Goal: Task Accomplishment & Management: Complete application form

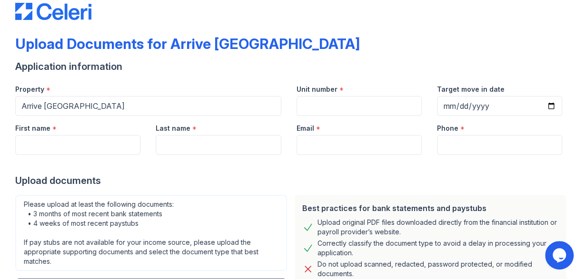
scroll to position [24, 0]
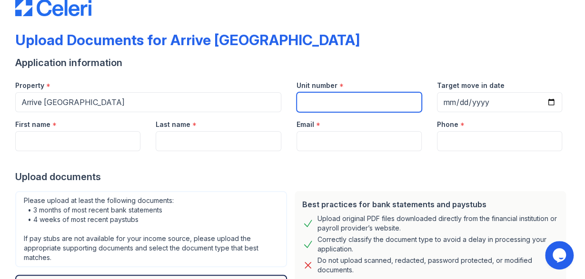
click at [335, 104] on input "Unit number" at bounding box center [358, 102] width 125 height 20
type input "7-716"
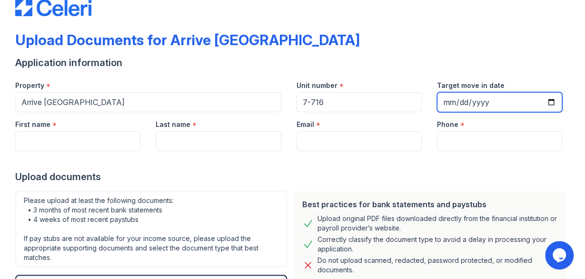
click at [548, 106] on input "Target move in date" at bounding box center [499, 102] width 125 height 20
type input "[DATE]"
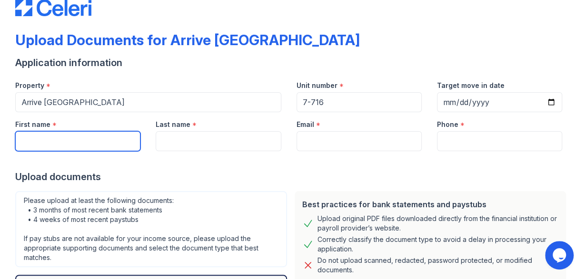
click at [80, 143] on input "First name" at bounding box center [77, 141] width 125 height 20
type input "[PERSON_NAME] [PERSON_NAME]"
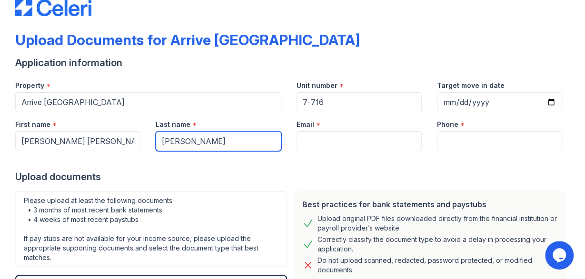
type input "[PERSON_NAME]"
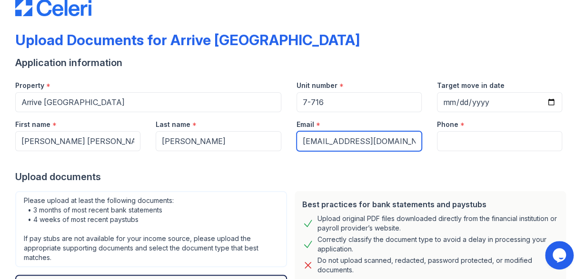
type input "[EMAIL_ADDRESS][DOMAIN_NAME]"
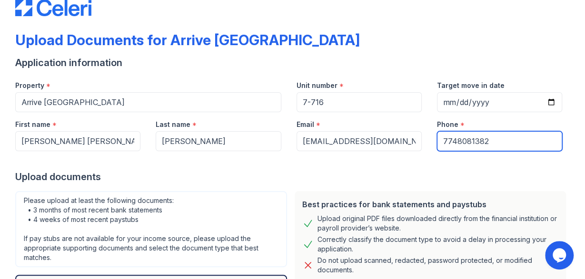
scroll to position [154, 0]
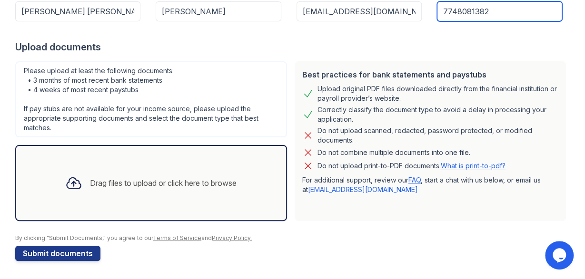
type input "7748081382"
click at [348, 219] on div "Best practices for bank statements and paystubs Upload original PDF files downl…" at bounding box center [431, 141] width 272 height 160
